Goal: Transaction & Acquisition: Download file/media

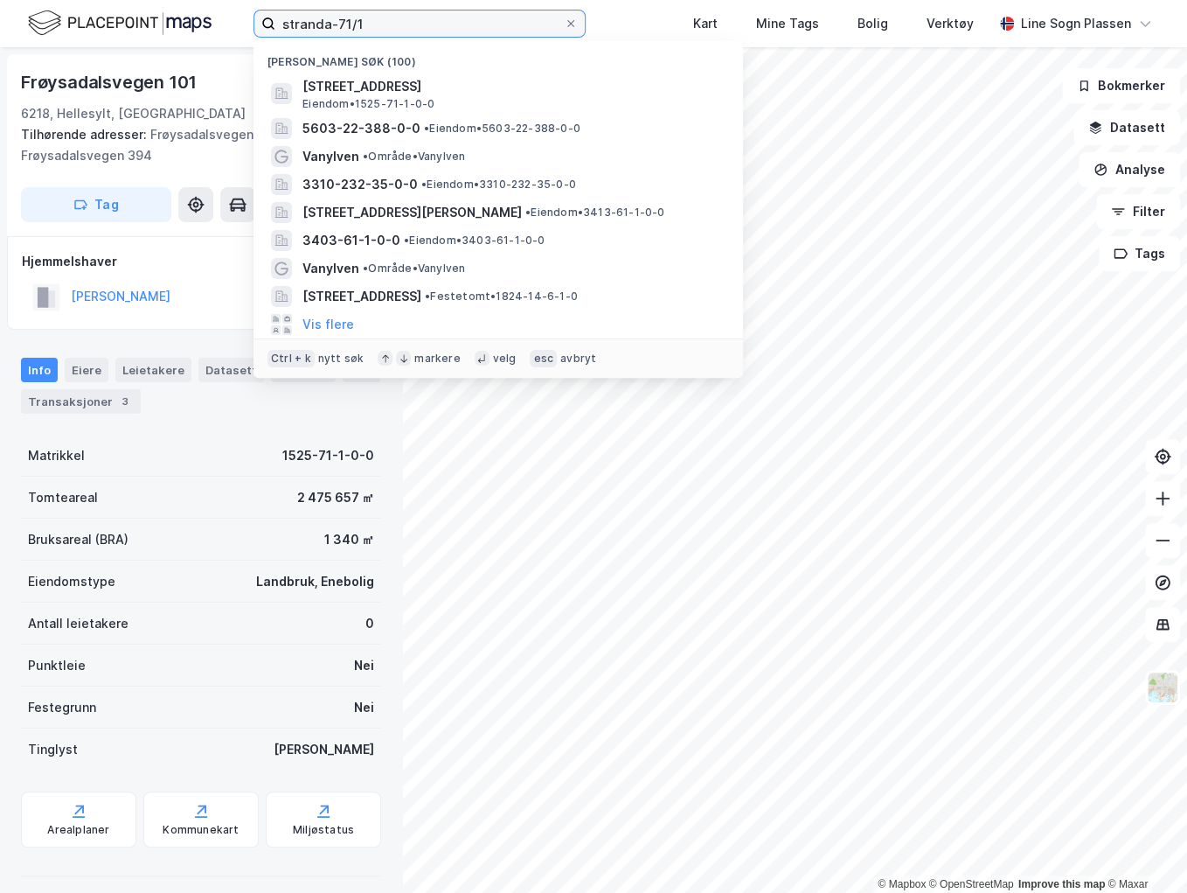
drag, startPoint x: 406, startPoint y: 26, endPoint x: 234, endPoint y: 17, distance: 171.6
click at [235, 17] on div "stranda-71/1 Nylige søk (100) Frøysadalsvegen 101, 6218, HELLESYLT, STRANDA Eie…" at bounding box center [593, 23] width 1187 height 47
click at [397, 24] on input "stranda-71/1" at bounding box center [419, 23] width 289 height 26
drag, startPoint x: 400, startPoint y: 24, endPoint x: 266, endPoint y: 21, distance: 133.8
click at [267, 21] on label "stranda-71/1" at bounding box center [420, 24] width 332 height 28
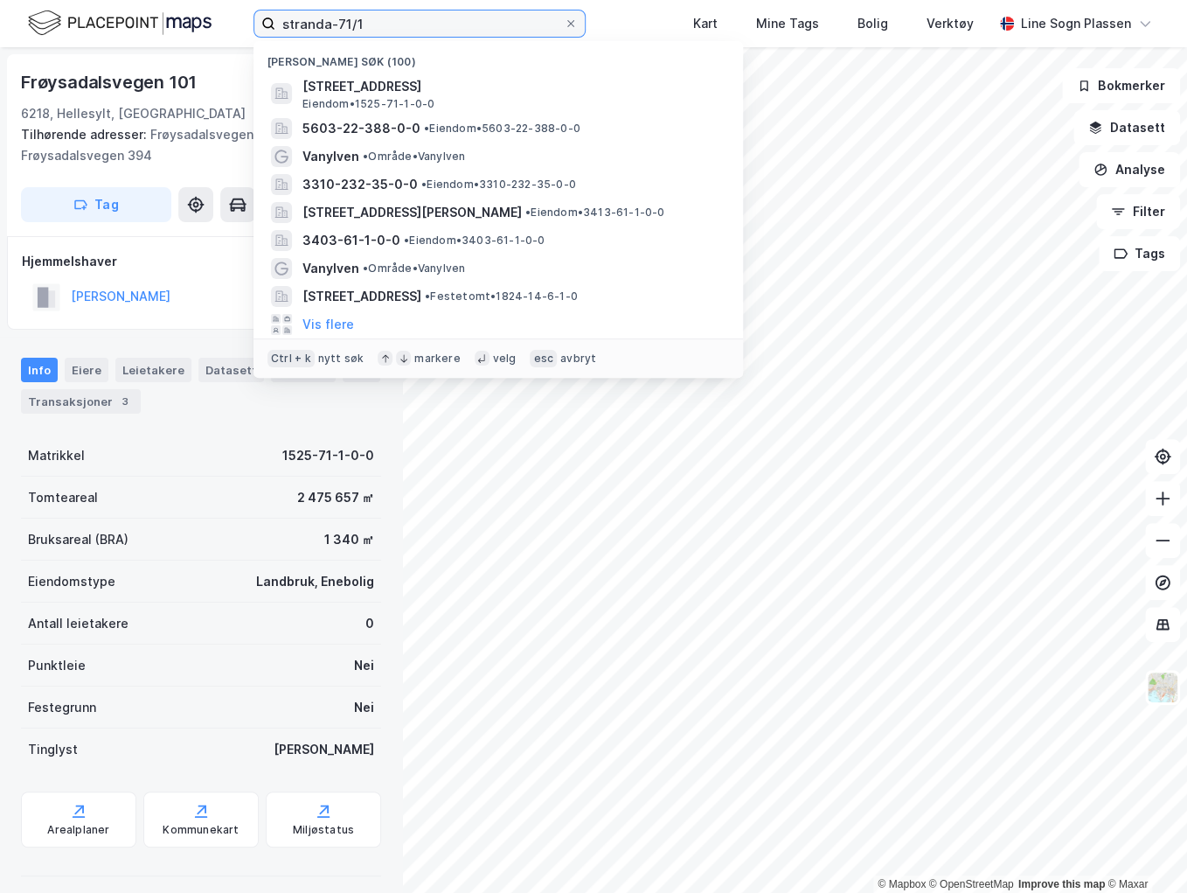
paste input "Arnfinn Hafsteen"
type input "Arnfinn Hafsteen"
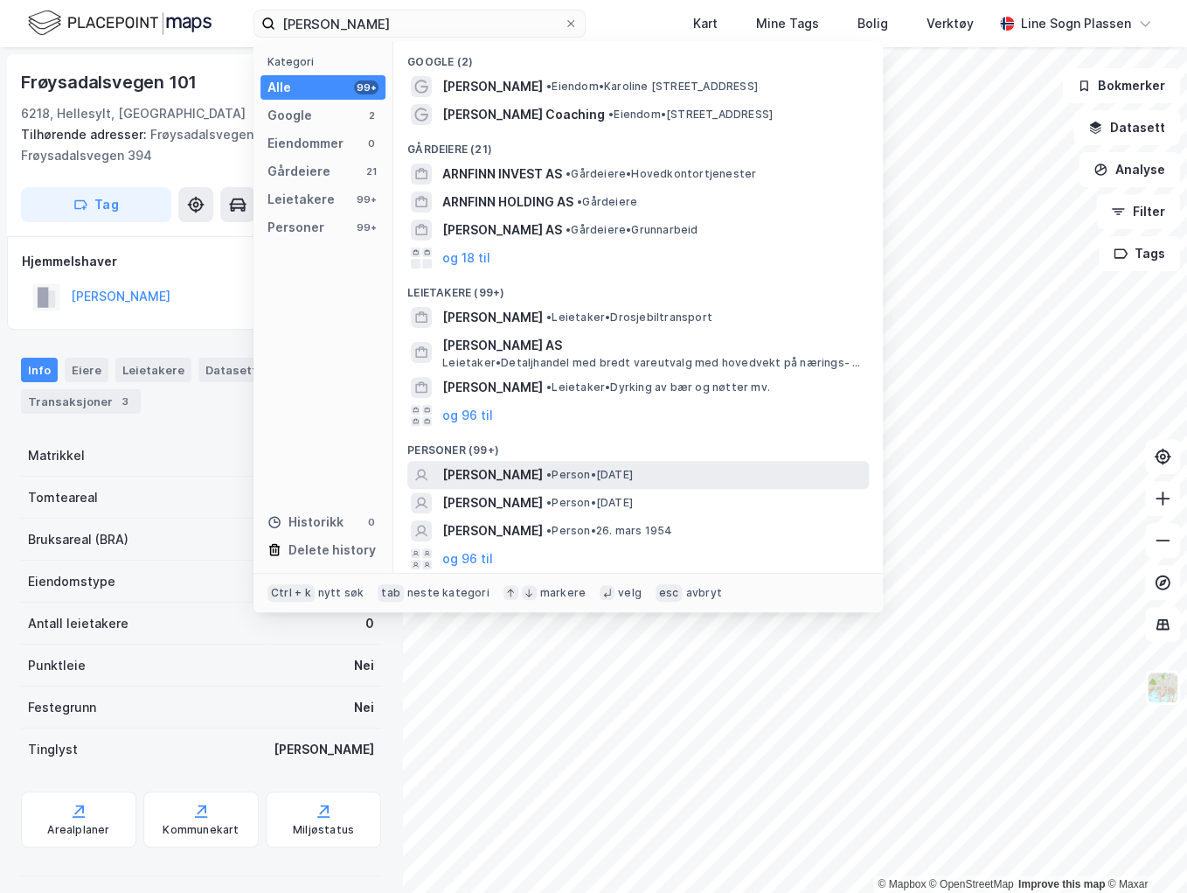
click at [500, 470] on span "[PERSON_NAME]" at bounding box center [492, 474] width 101 height 21
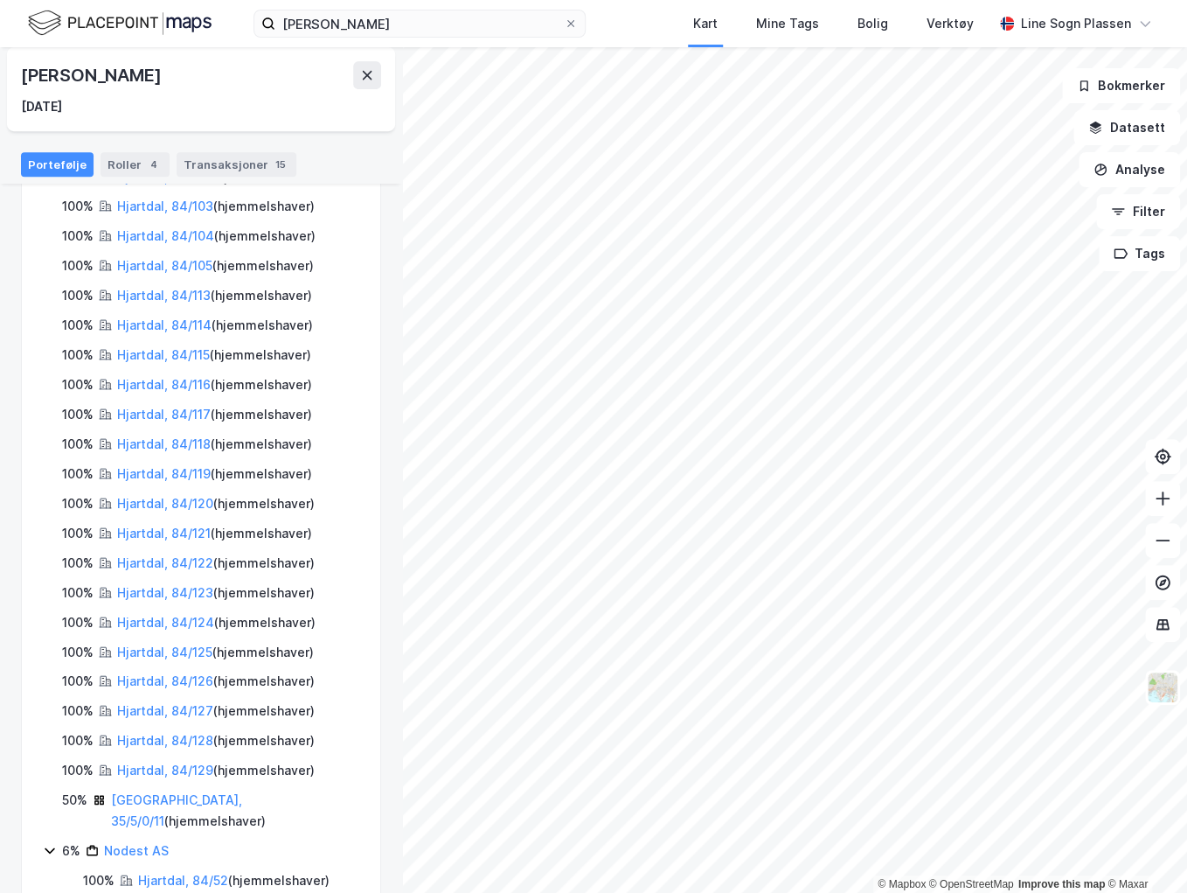
scroll to position [418, 0]
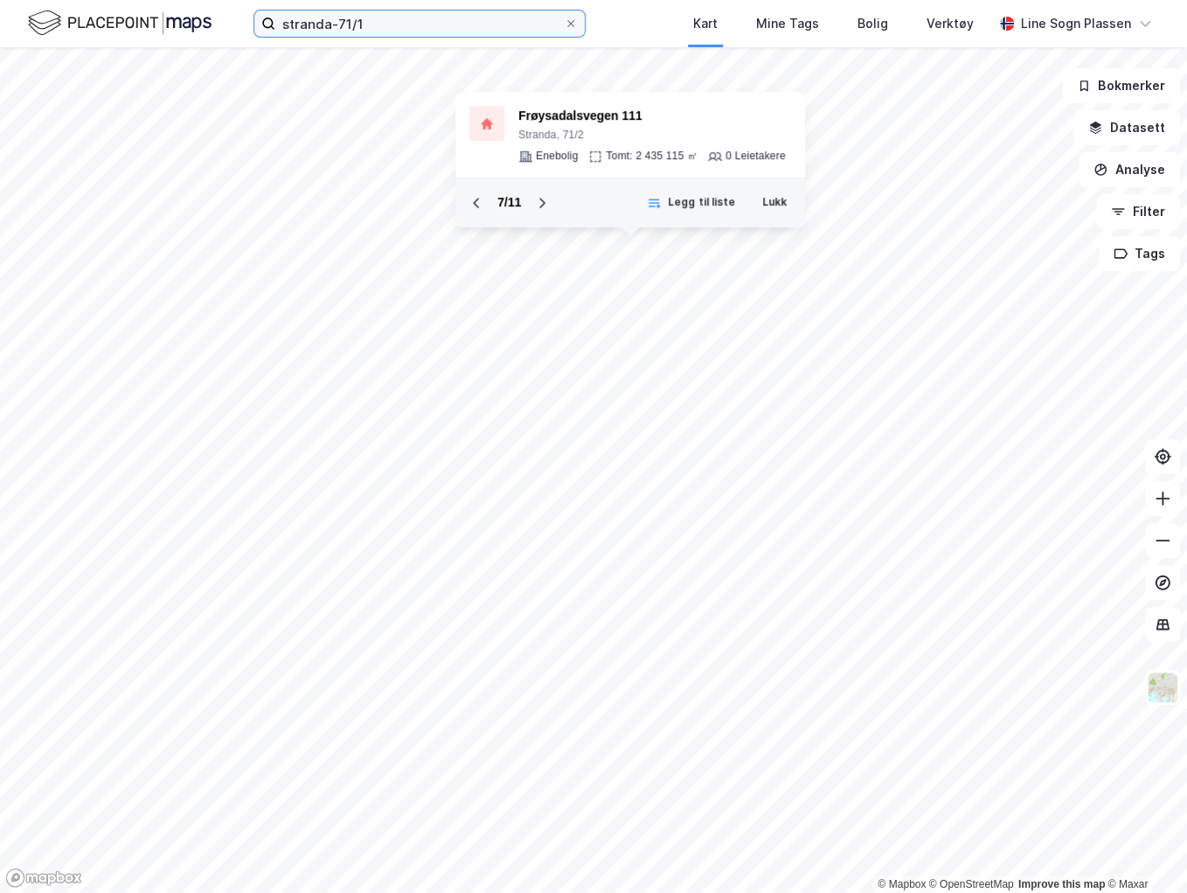
drag, startPoint x: 392, startPoint y: 22, endPoint x: 227, endPoint y: 21, distance: 164.4
click at [227, 21] on div "stranda-71/1 Kart Mine Tags Bolig Verktøy Line Sogn Plassen" at bounding box center [593, 23] width 1187 height 47
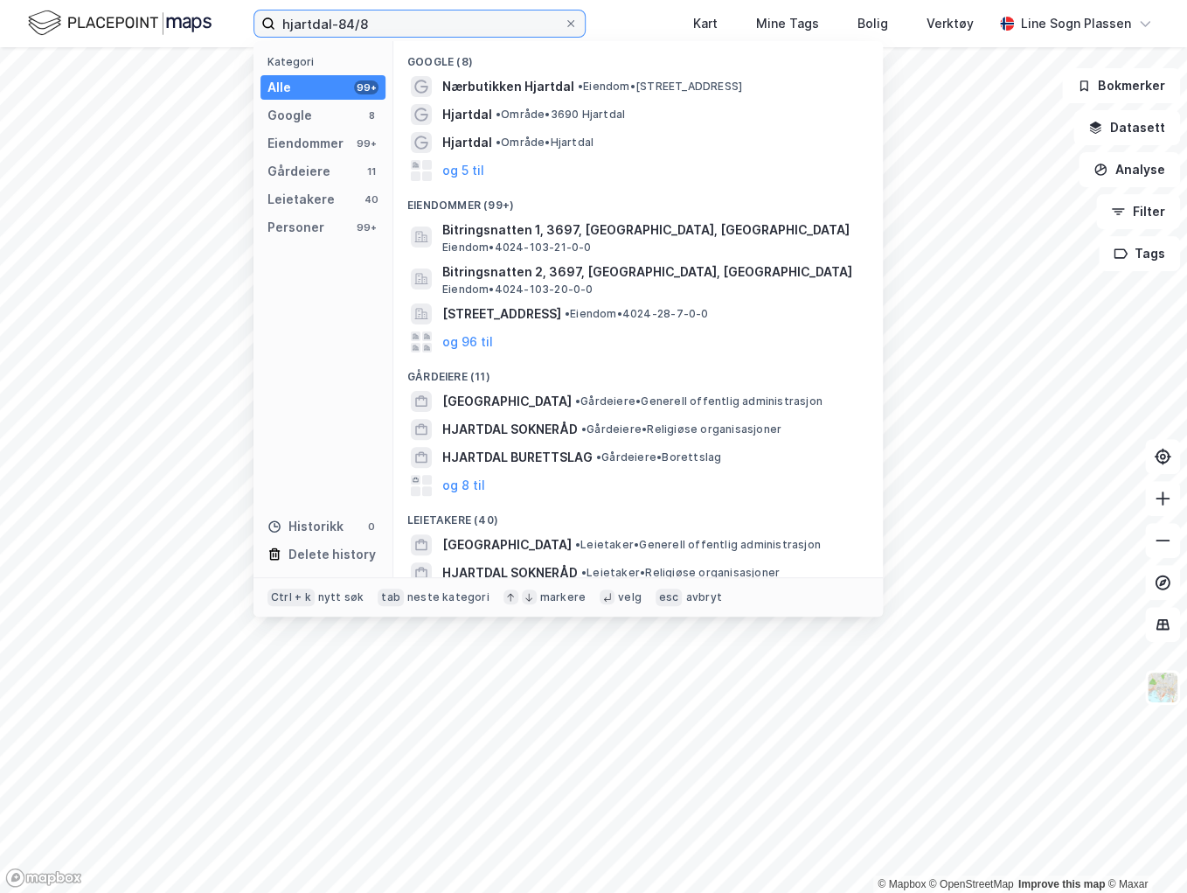
type input "hjartdal-84/8"
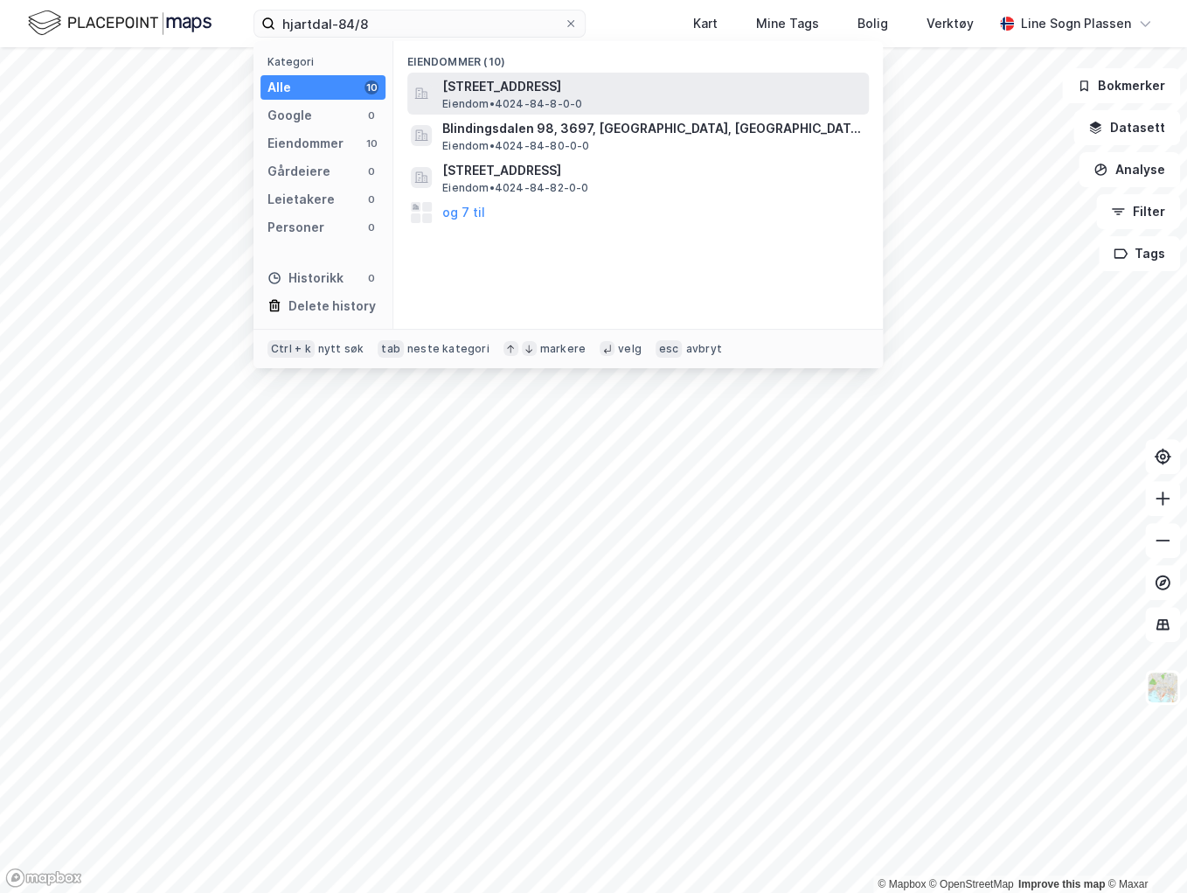
click at [589, 80] on span "[STREET_ADDRESS]" at bounding box center [652, 86] width 420 height 21
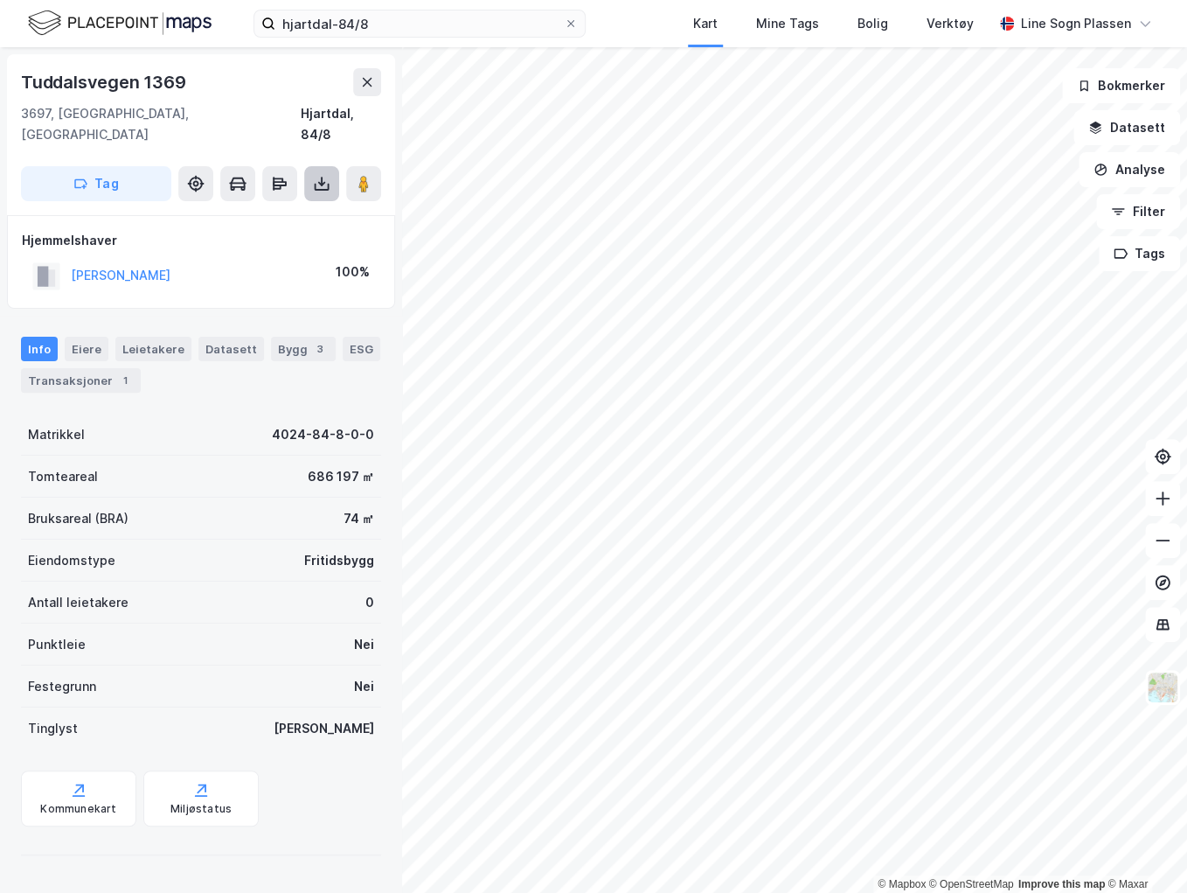
click at [329, 175] on icon at bounding box center [321, 183] width 17 height 17
click at [256, 212] on div "Last ned grunnbok" at bounding box center [235, 219] width 101 height 14
